Goal: Task Accomplishment & Management: Use online tool/utility

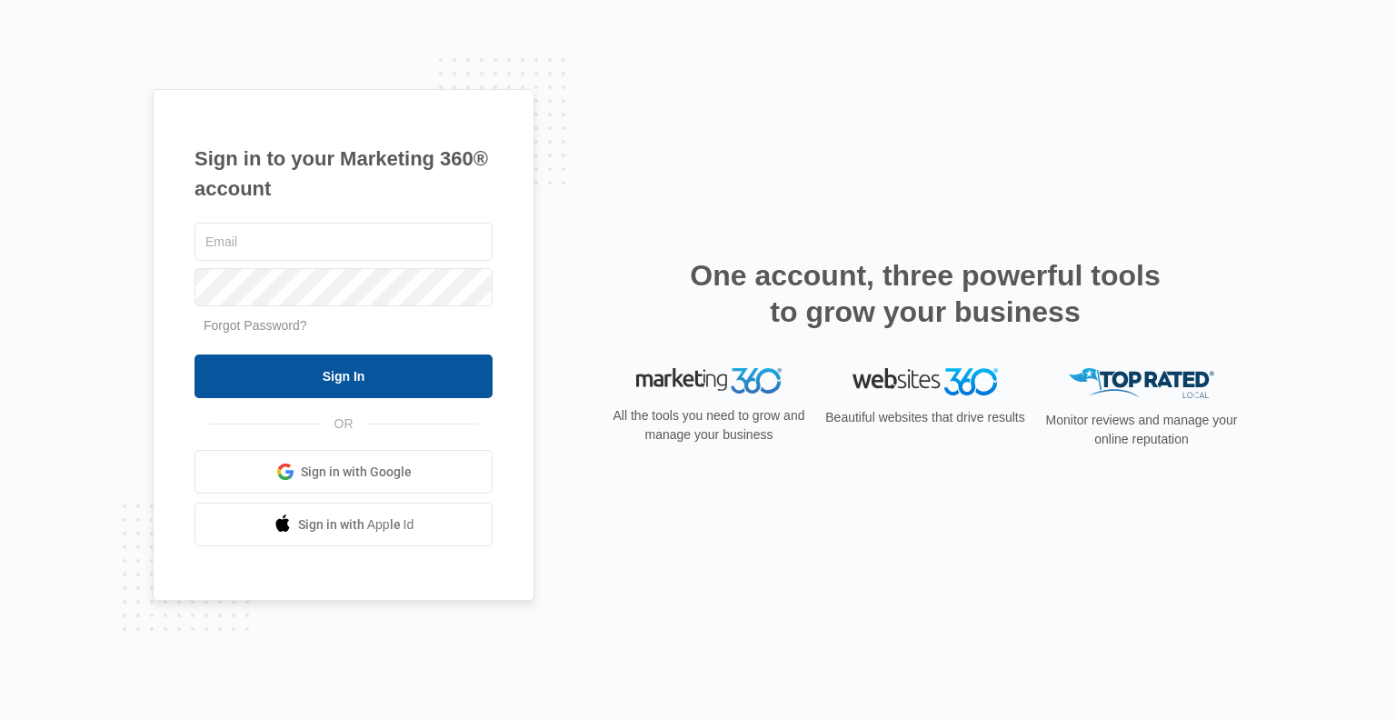
type input "[EMAIL_ADDRESS][DOMAIN_NAME]"
click at [362, 368] on input "Sign In" at bounding box center [344, 376] width 298 height 44
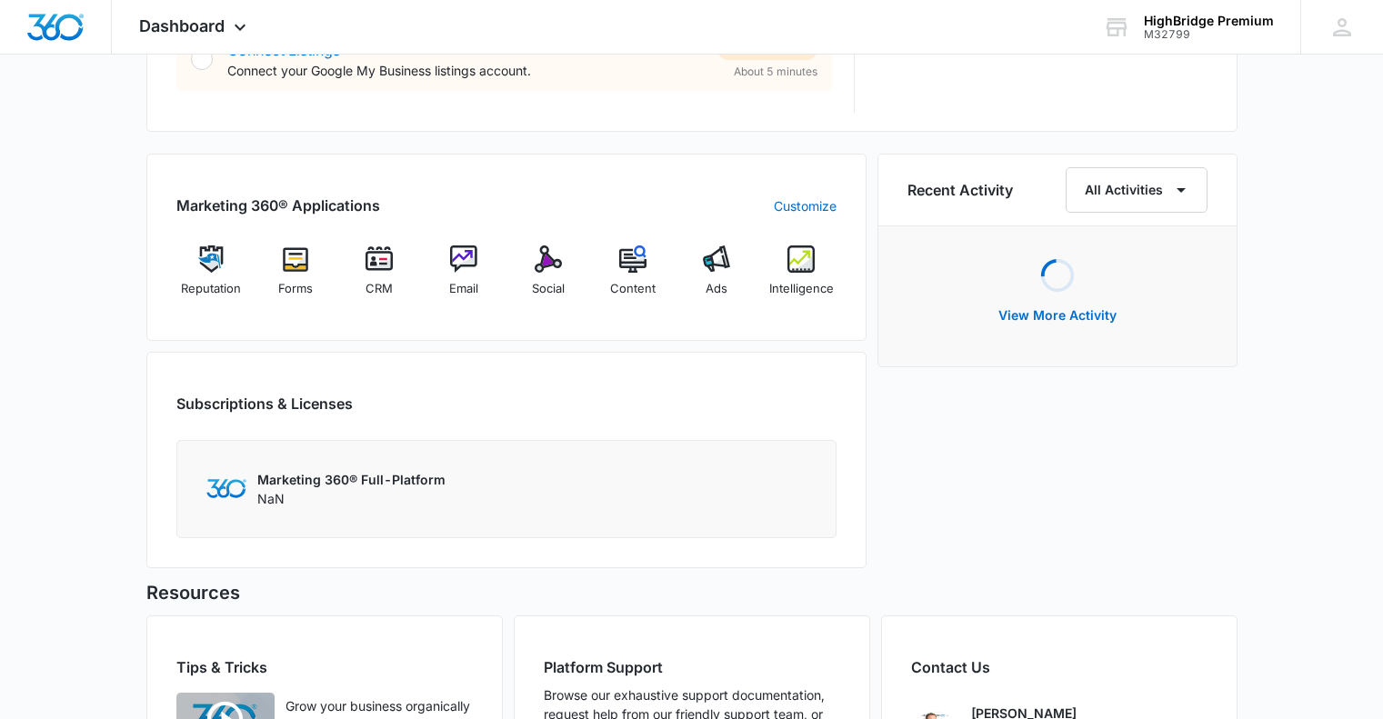
scroll to position [1128, 0]
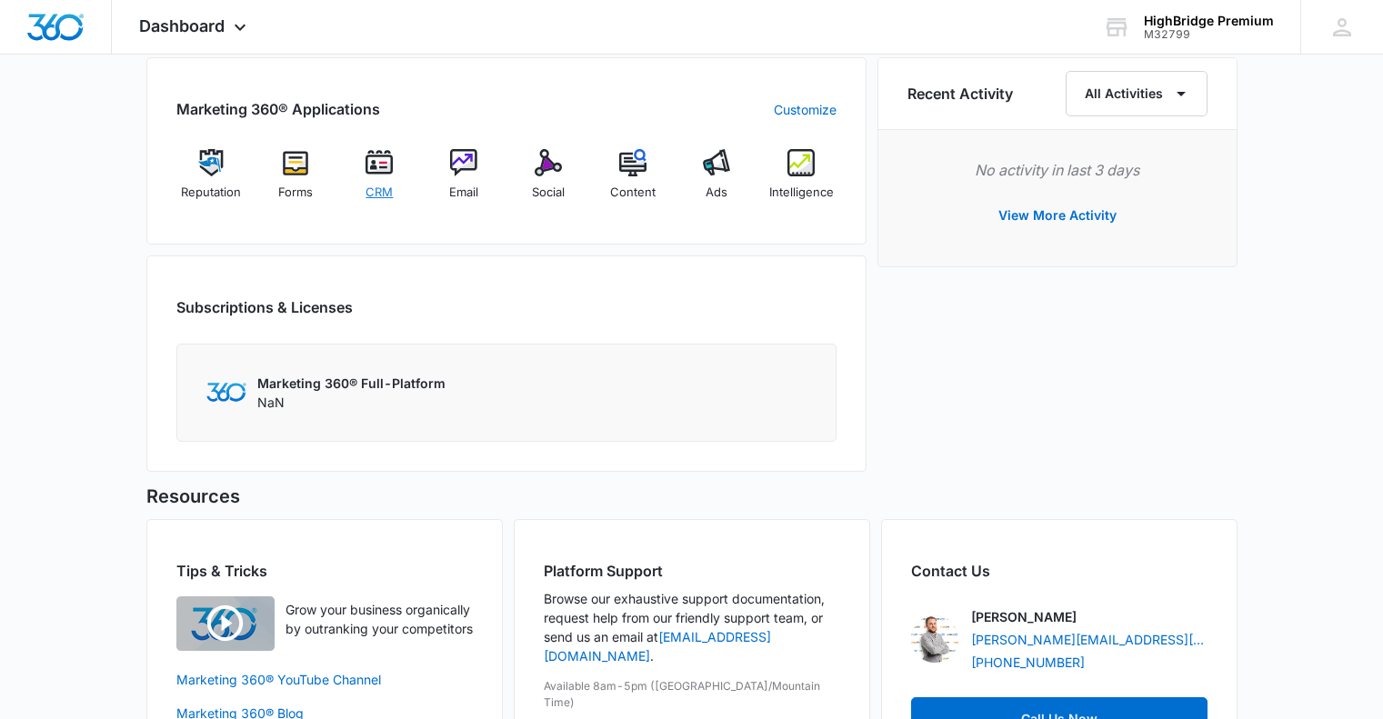
click at [380, 169] on img at bounding box center [378, 162] width 27 height 27
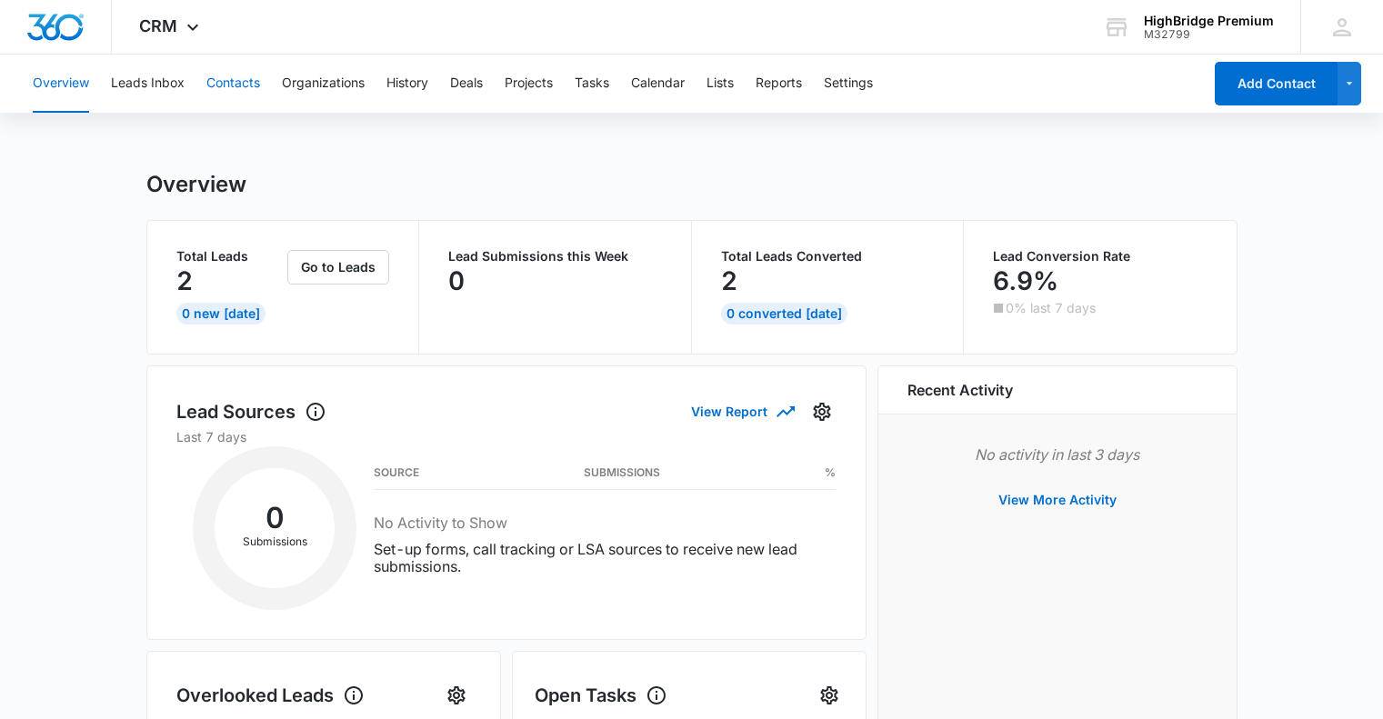
click at [230, 84] on button "Contacts" at bounding box center [233, 84] width 54 height 58
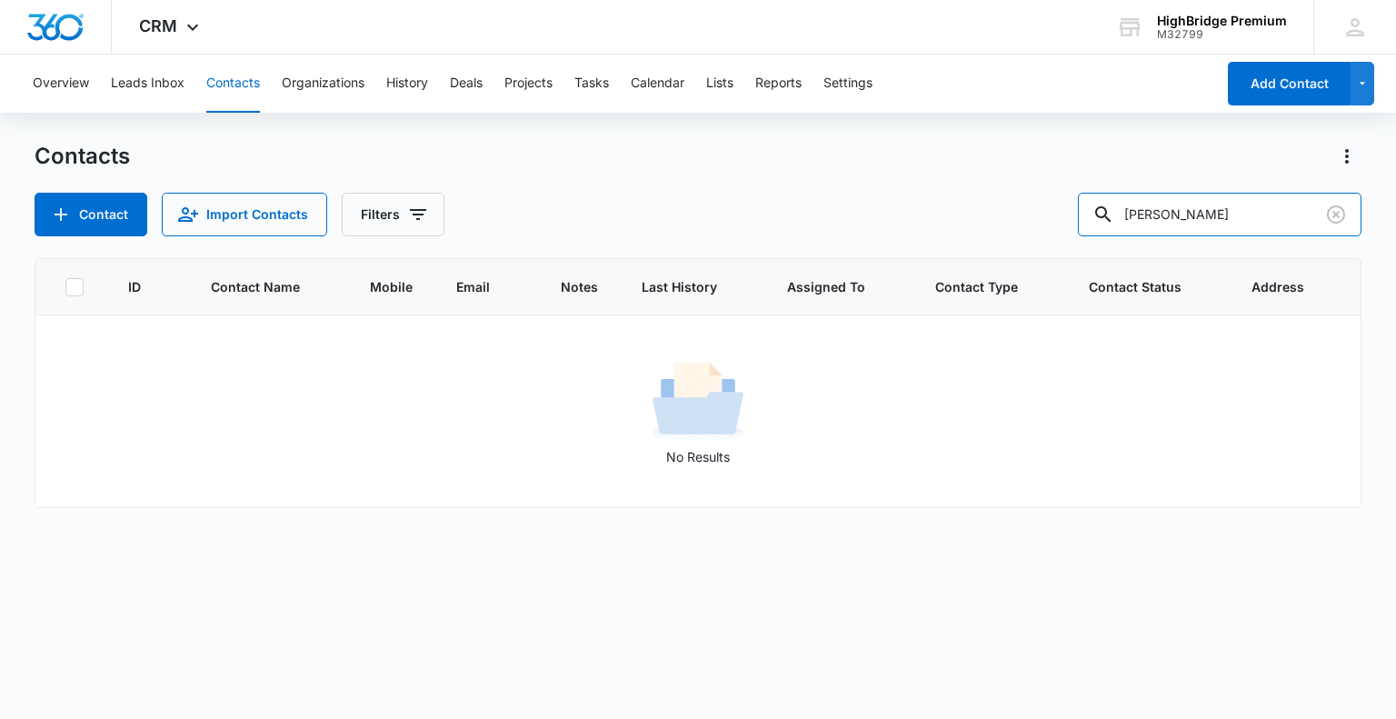
drag, startPoint x: 1237, startPoint y: 213, endPoint x: 1053, endPoint y: 221, distance: 183.8
click at [1053, 221] on div "Contact Import Contacts Filters Danny Willis" at bounding box center [698, 215] width 1326 height 44
type input "jason vogel"
